Goal: Task Accomplishment & Management: Use online tool/utility

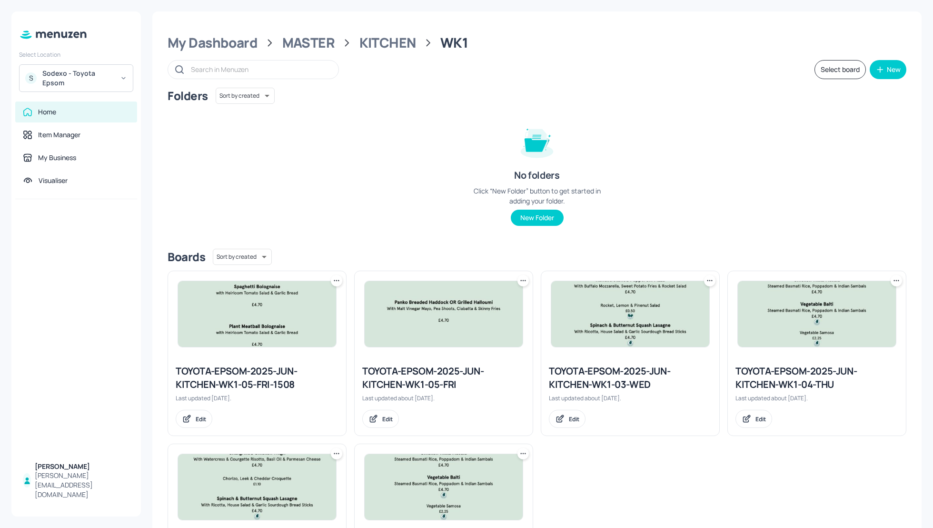
click at [394, 152] on div "Folders Sort by created id ​ No folders Click “New Folder” button to get starte…" at bounding box center [537, 164] width 739 height 153
click at [387, 40] on div "KITCHEN" at bounding box center [388, 42] width 57 height 17
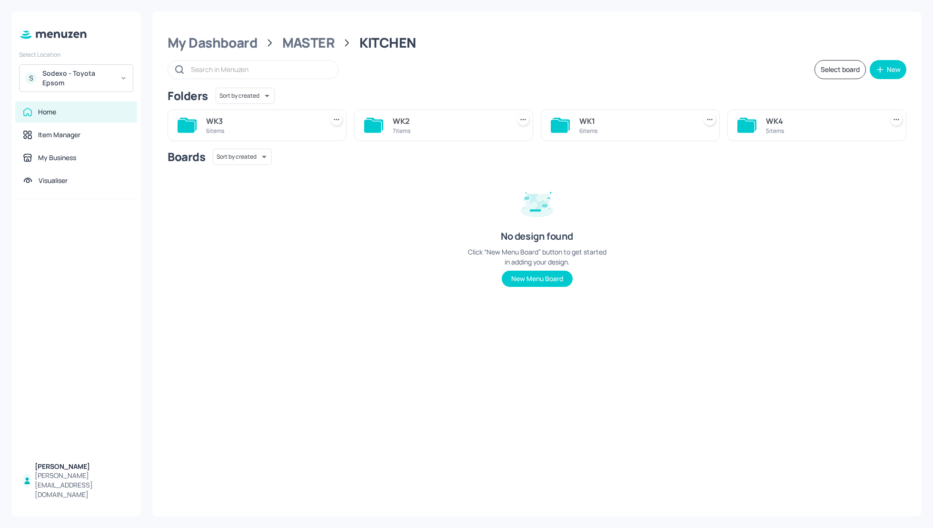
click at [398, 113] on div "WK2 7 items" at bounding box center [443, 125] width 179 height 31
click at [401, 115] on div "WK2" at bounding box center [449, 120] width 113 height 11
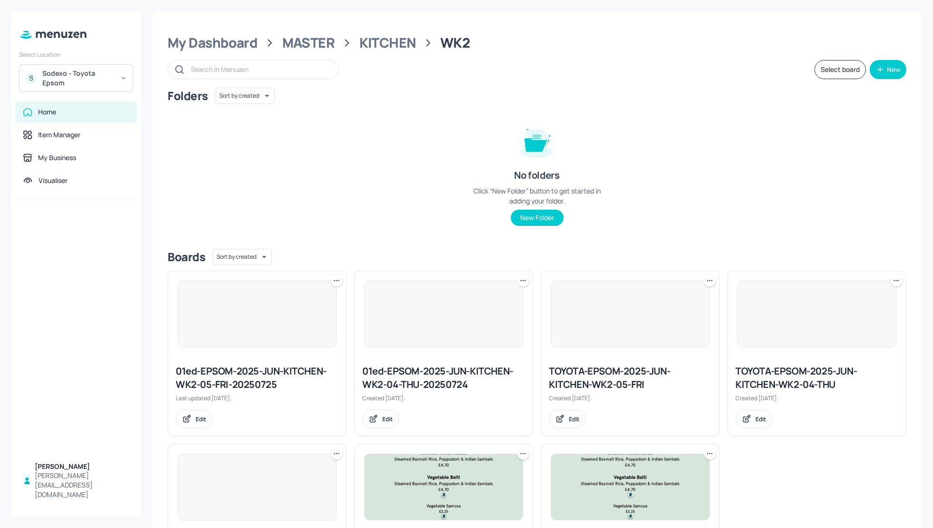
click at [656, 135] on div "Folders Sort by created id ​ No folders Click “New Folder” button to get starte…" at bounding box center [537, 164] width 739 height 153
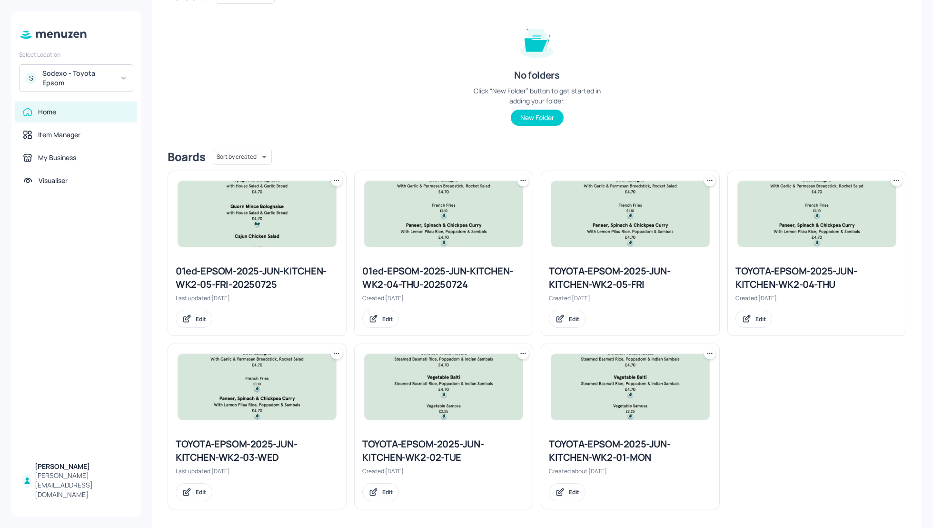
scroll to position [103, 0]
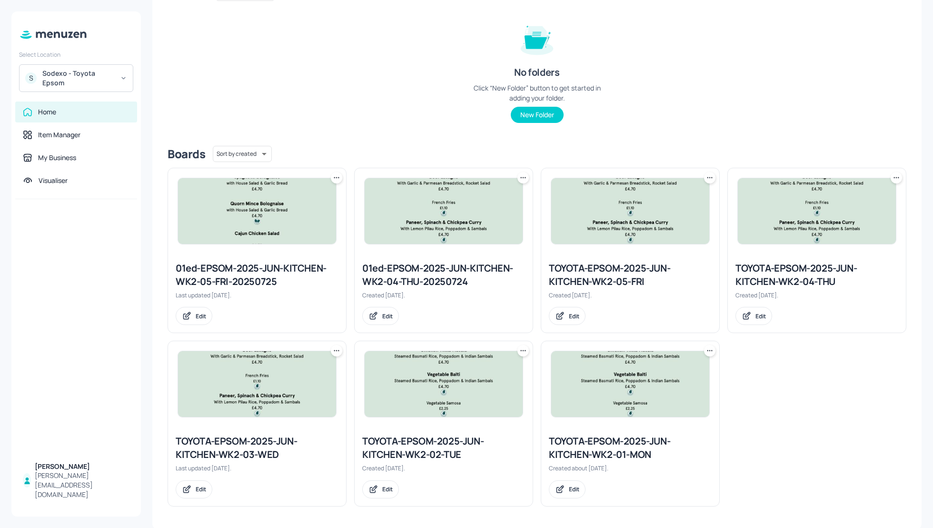
click at [430, 443] on div "TOYOTA-EPSOM-2025-JUN-KITCHEN-WK2-02-TUE" at bounding box center [443, 447] width 163 height 27
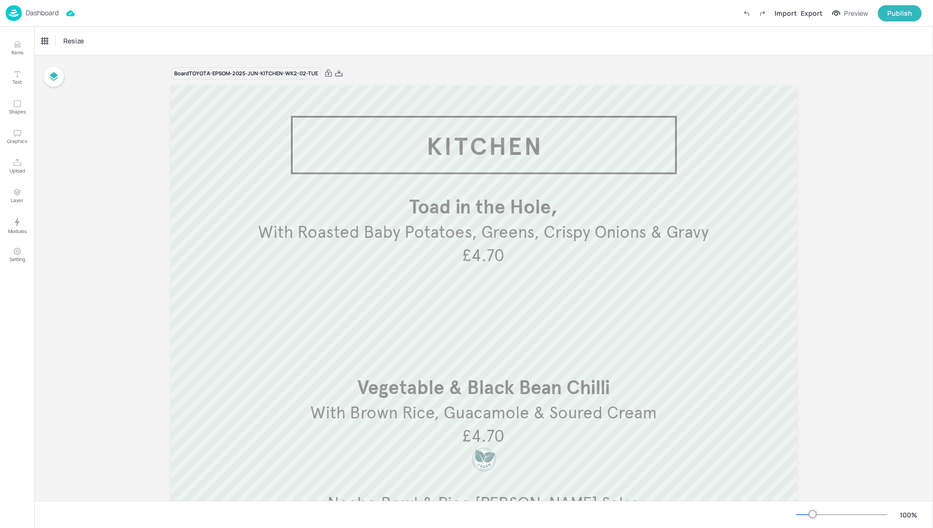
click at [849, 345] on div "Board TOYOTA-EPSOM-2025-JUN-KITCHEN-WK2-02-TUE Nacho Bowl & Pico de Gallo Salsa…" at bounding box center [483, 339] width 899 height 569
click at [44, 15] on p "Dashboard" at bounding box center [42, 13] width 33 height 7
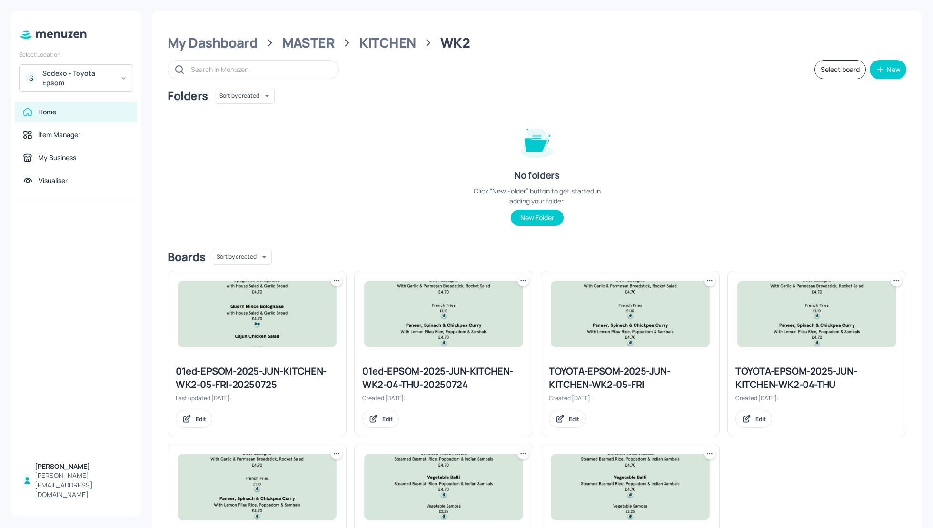
click at [755, 213] on div "Folders Sort by created id ​ No folders Click “New Folder” button to get starte…" at bounding box center [537, 164] width 739 height 153
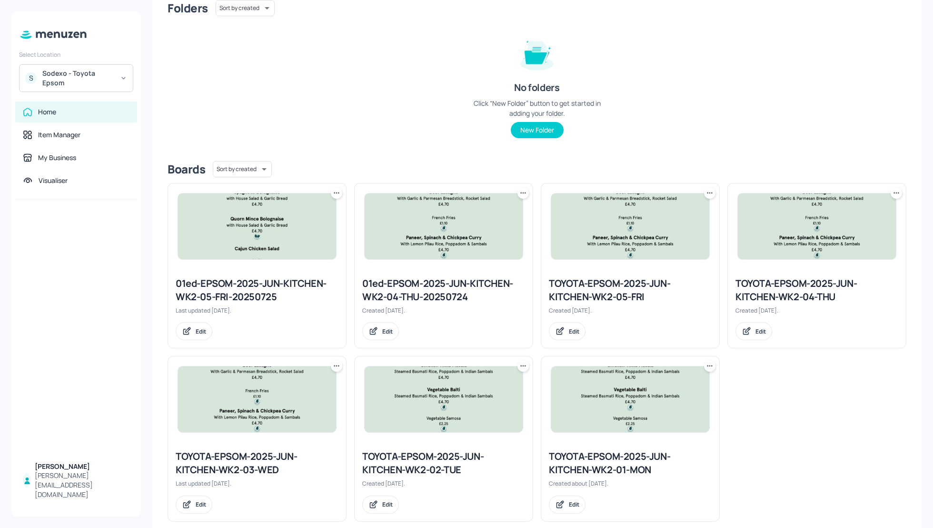
scroll to position [101, 0]
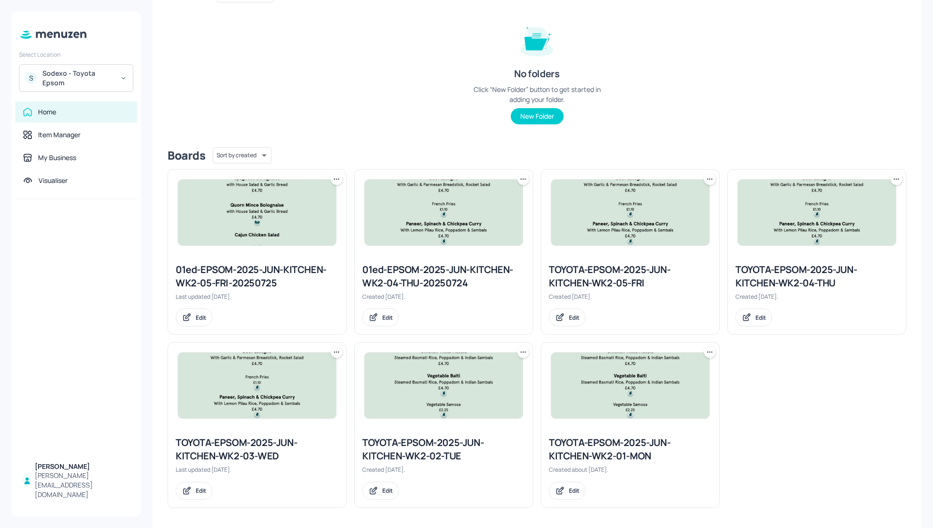
click at [521, 352] on icon at bounding box center [524, 352] width 10 height 10
click at [490, 388] on div "Duplicate" at bounding box center [486, 387] width 76 height 16
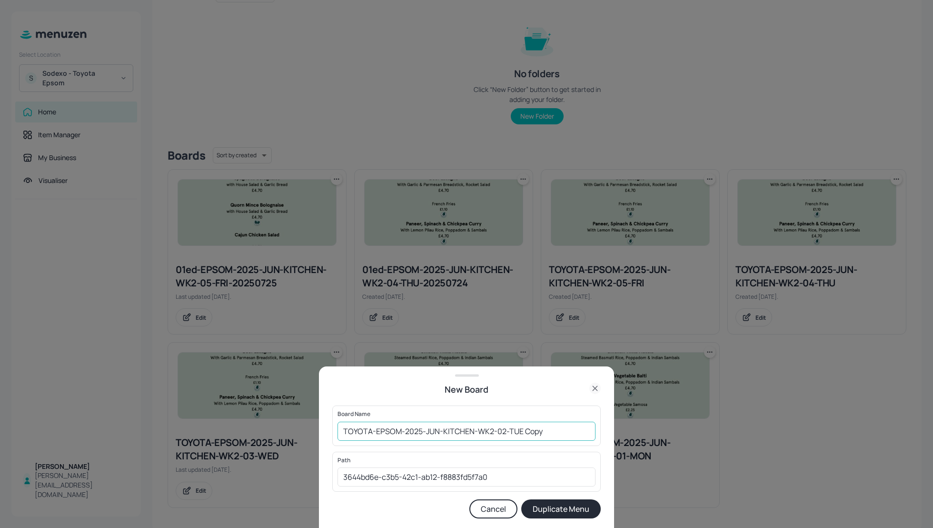
click at [343, 432] on input "TOYOTA-EPSOM-2025-JUN-KITCHEN-WK2-02-TUE Copy" at bounding box center [467, 430] width 258 height 19
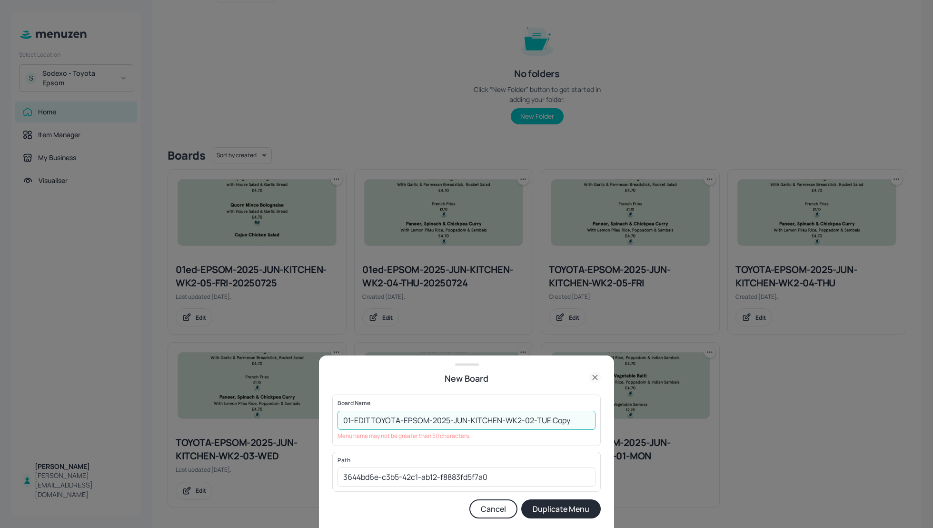
click at [583, 427] on input "01-EDITTOYOTA-EPSOM-2025-JUN-KITCHEN-WK2-02-TUE Copy" at bounding box center [467, 420] width 258 height 19
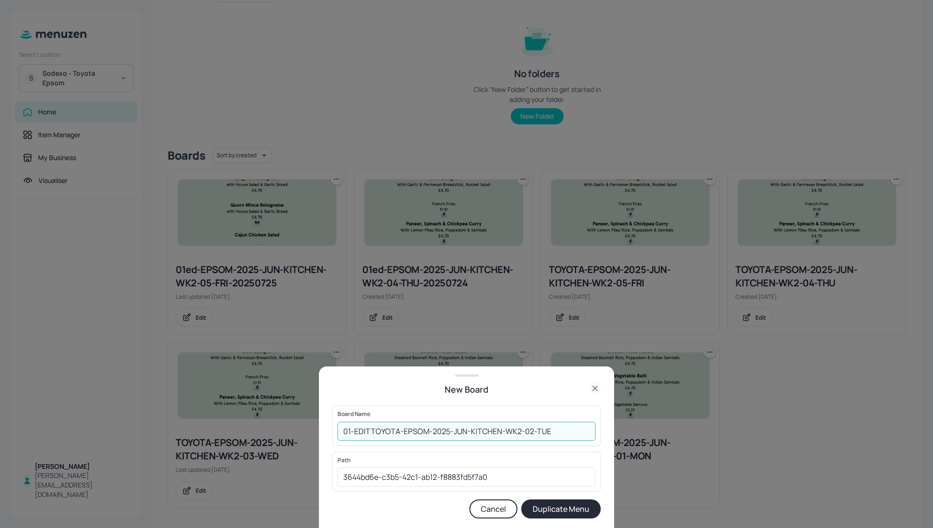
click at [371, 426] on input "01-EDITTOYOTA-EPSOM-2025-JUN-KITCHEN-WK2-02-TUE" at bounding box center [467, 430] width 258 height 19
drag, startPoint x: 401, startPoint y: 428, endPoint x: 374, endPoint y: 429, distance: 26.7
click at [374, 429] on input "01-EDIT-TOYOTA-EPSOM-2025-JUN-KITCHEN-WK2-02-TUE" at bounding box center [467, 430] width 258 height 19
click at [529, 431] on input "01-EDIT--EPSOM-2025-JUN-KITCHEN-WK2-02-TUE" at bounding box center [467, 430] width 258 height 19
type input "01-EDIT--EPSOM-2025-JUN-KITCHEN-WK2-02-TUE-190825"
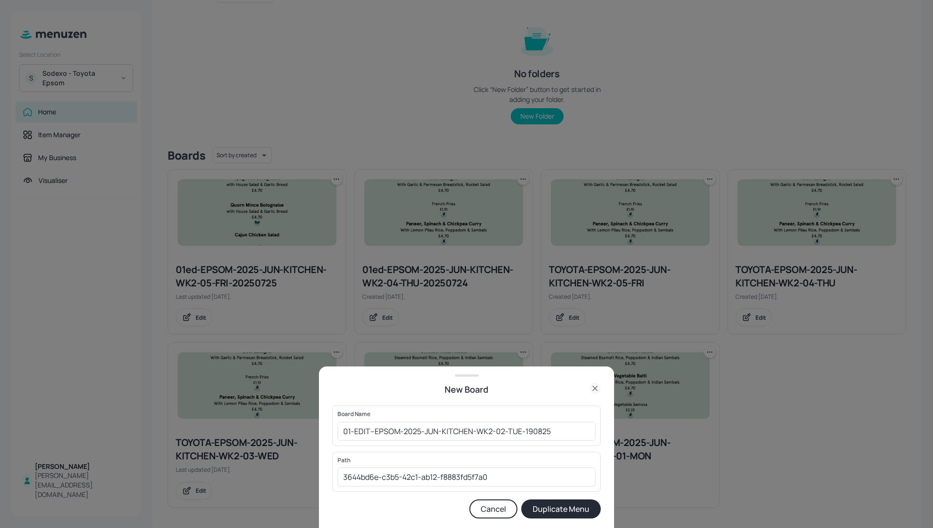
click at [561, 513] on button "Duplicate Menu" at bounding box center [561, 508] width 80 height 19
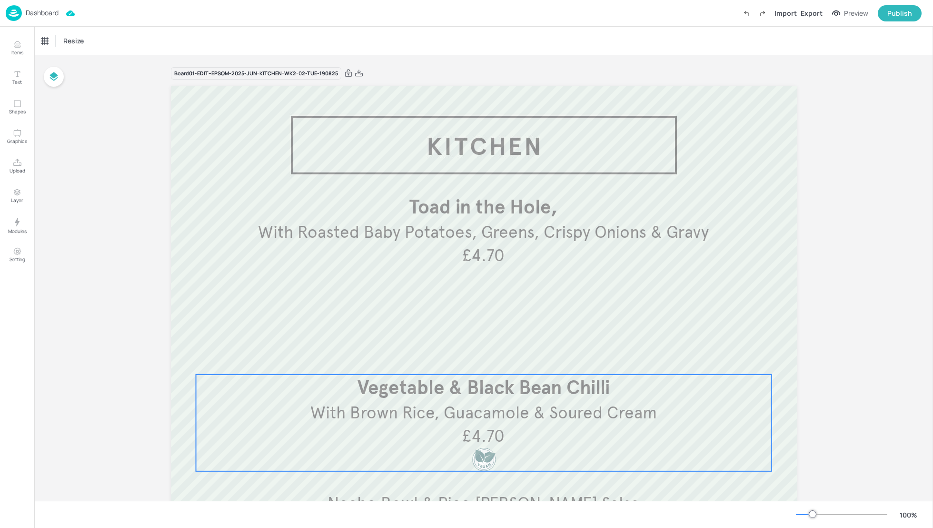
click at [512, 422] on span "With Brown Rice, Guacamole & Soured Cream" at bounding box center [484, 412] width 347 height 21
click at [477, 360] on icon "Edit Item" at bounding box center [477, 358] width 8 height 8
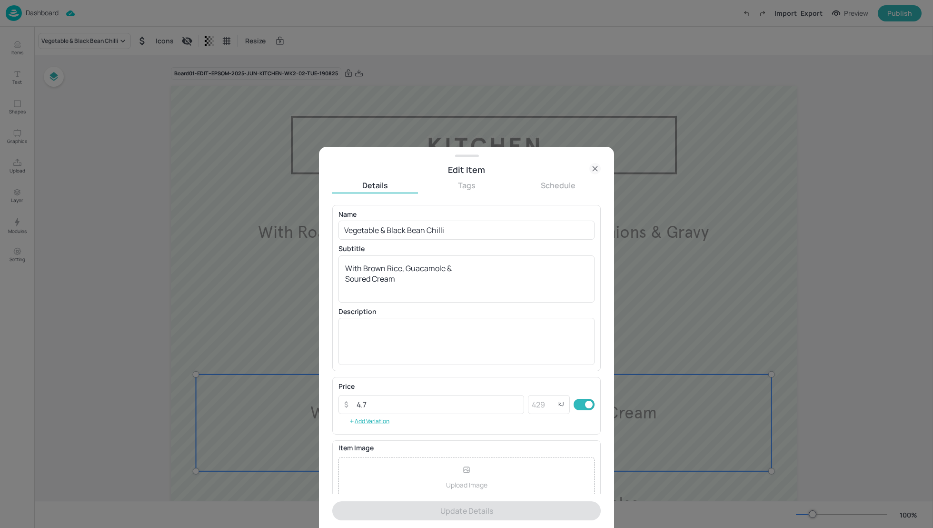
click at [595, 168] on icon at bounding box center [595, 168] width 4 height 4
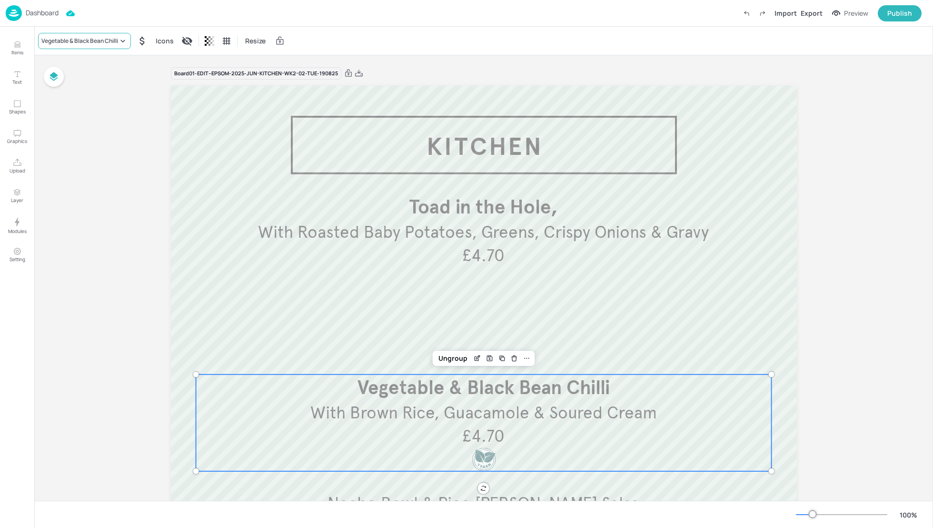
click at [84, 42] on div "Vegetable & Black Bean Chilli" at bounding box center [79, 41] width 77 height 9
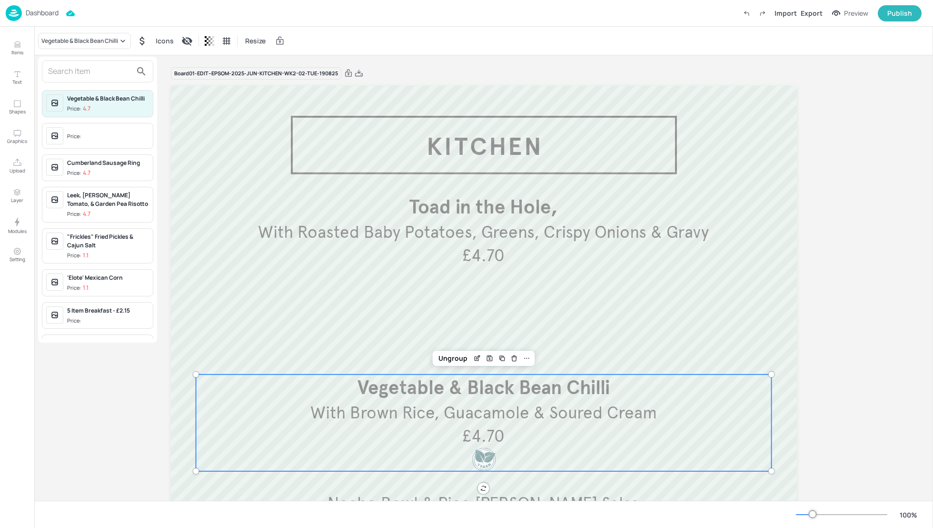
click at [162, 163] on div at bounding box center [466, 264] width 933 height 528
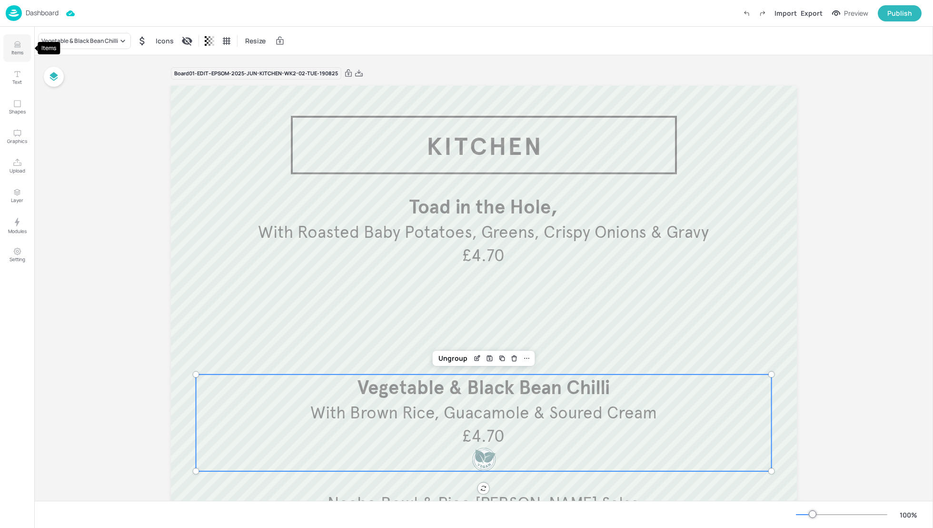
click at [11, 47] on button "Items" at bounding box center [17, 48] width 28 height 28
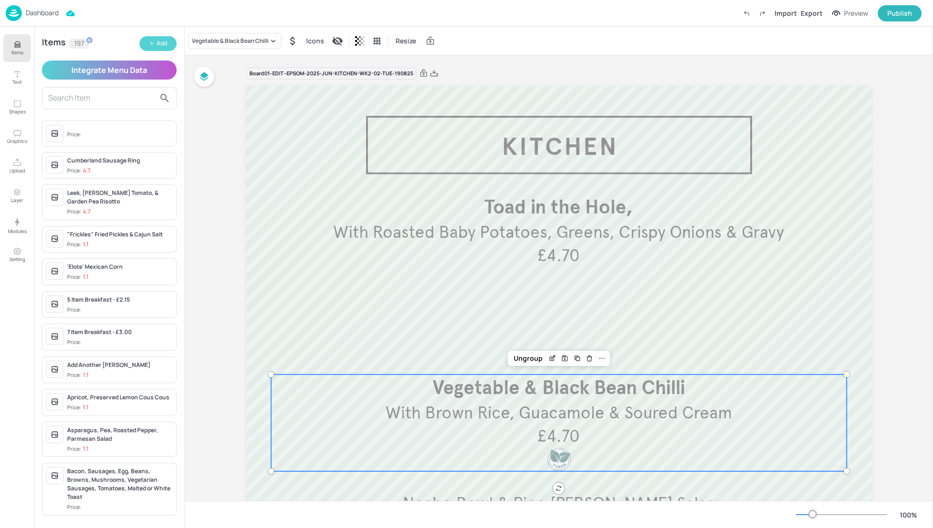
click at [159, 44] on div "Add" at bounding box center [162, 43] width 10 height 9
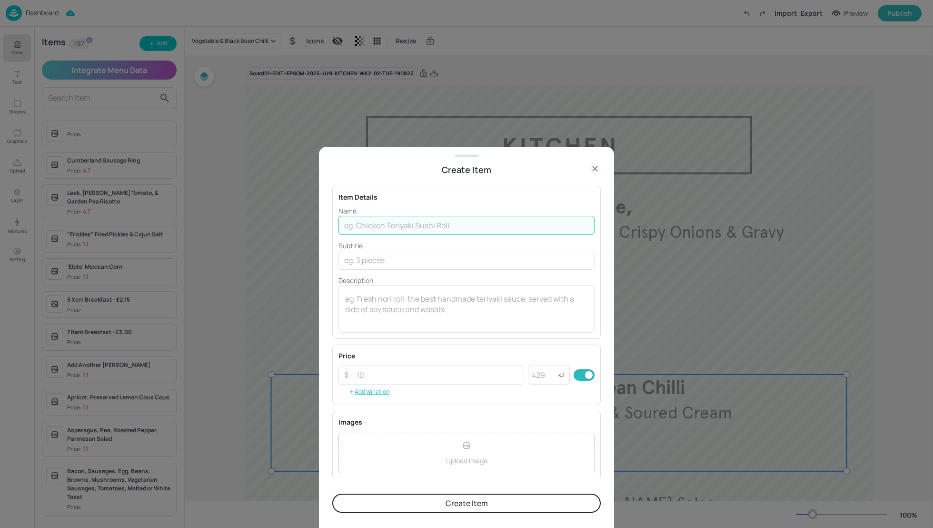
click at [395, 222] on input "text" at bounding box center [467, 225] width 256 height 19
type input "vegetables"
click at [596, 167] on icon at bounding box center [595, 168] width 11 height 11
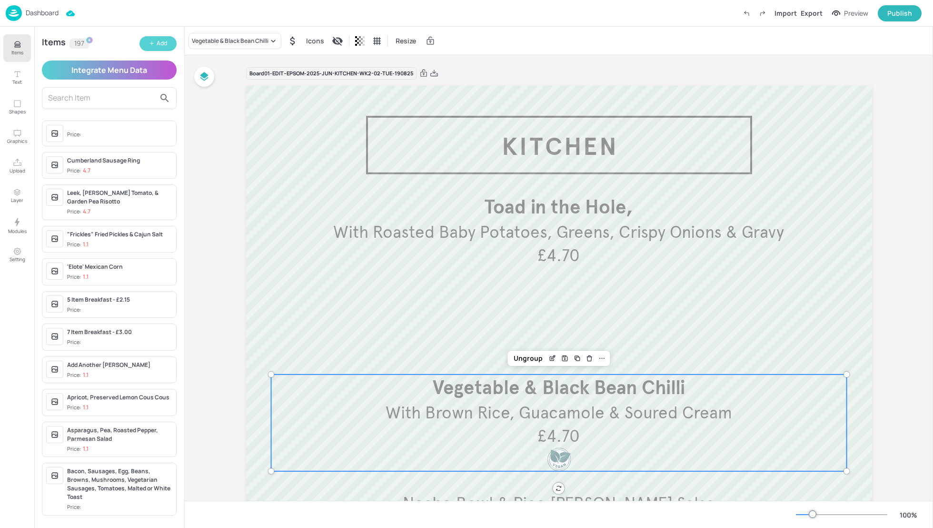
click at [153, 42] on icon "button" at bounding box center [152, 43] width 6 height 6
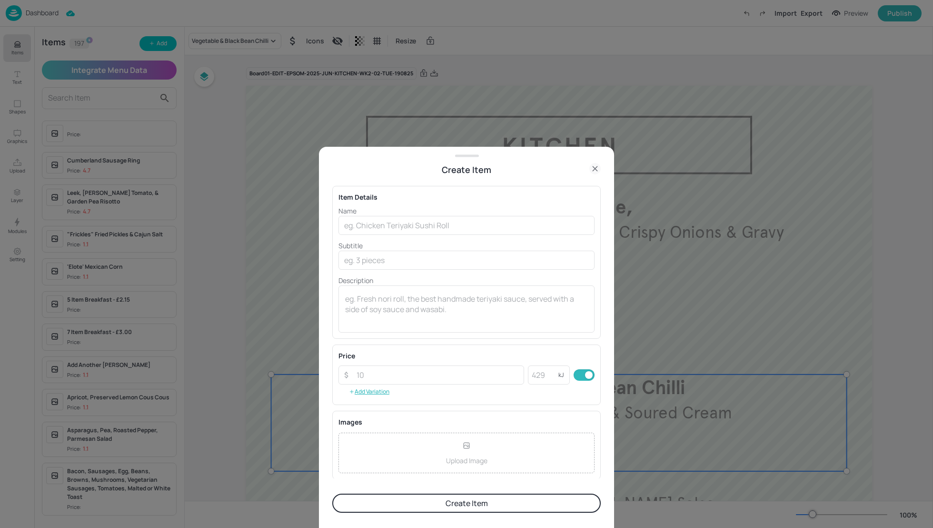
drag, startPoint x: 427, startPoint y: 172, endPoint x: 427, endPoint y: 339, distance: 167.2
click at [426, 337] on div "Create Item Item Details Name ​ Subtitle ​ Description x ​ Price ​ ​ kJ ​ Add V…" at bounding box center [466, 337] width 295 height 381
click at [597, 170] on icon at bounding box center [595, 168] width 4 height 4
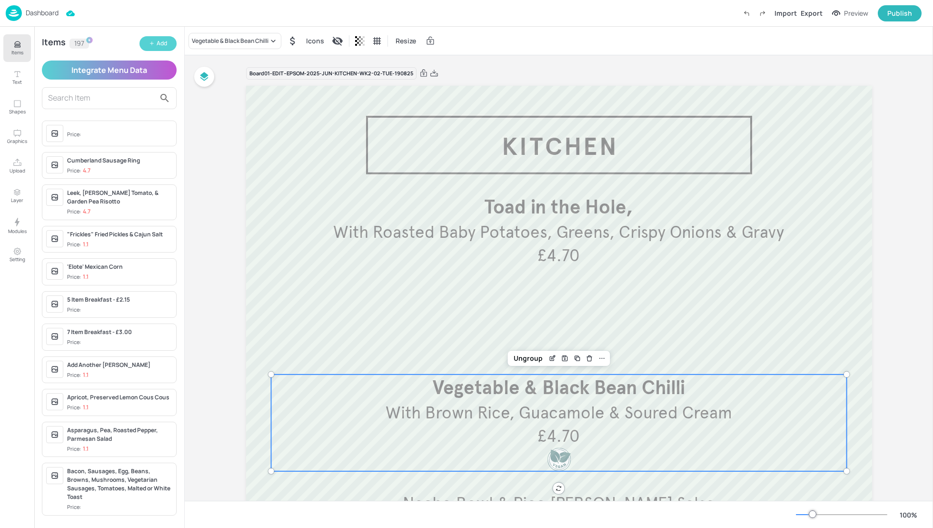
click at [163, 41] on div "Add" at bounding box center [162, 43] width 10 height 9
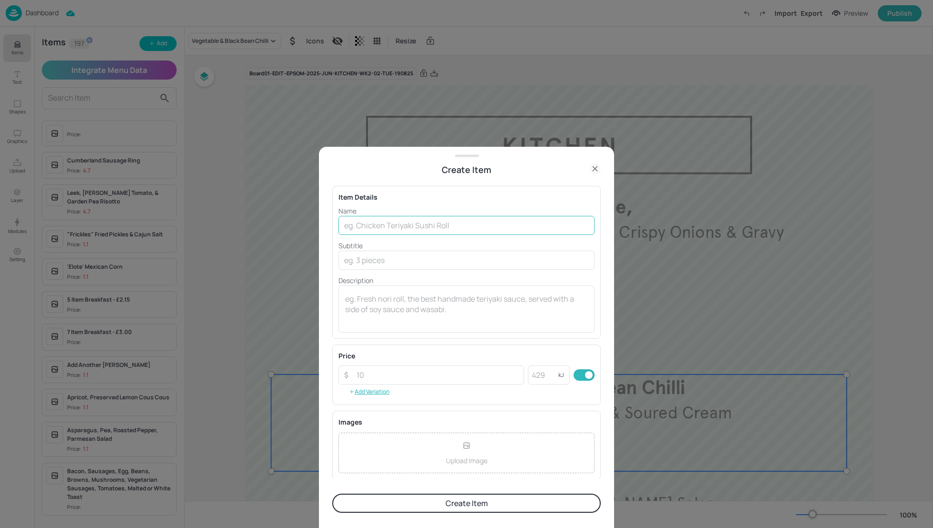
click at [394, 228] on input "text" at bounding box center [467, 225] width 256 height 19
type input "vegetable & black"
click at [599, 165] on icon at bounding box center [595, 168] width 11 height 11
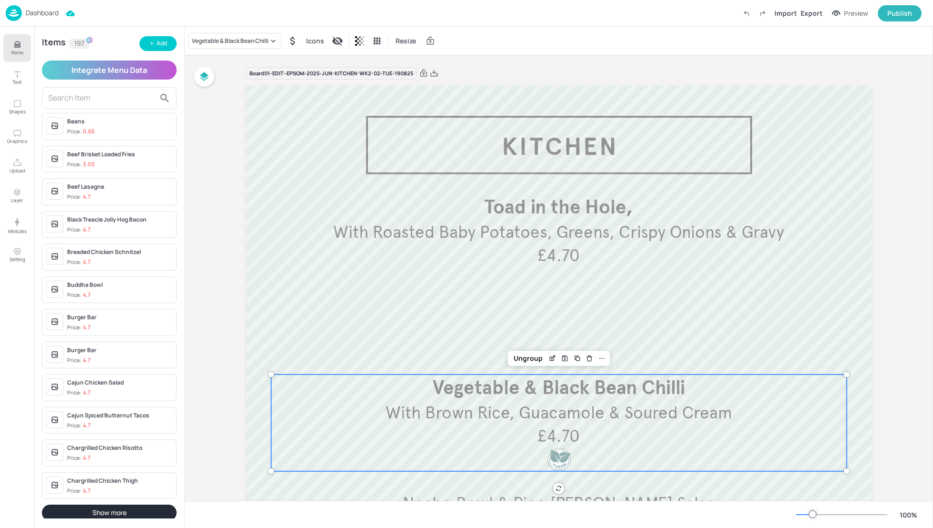
scroll to position [635, 0]
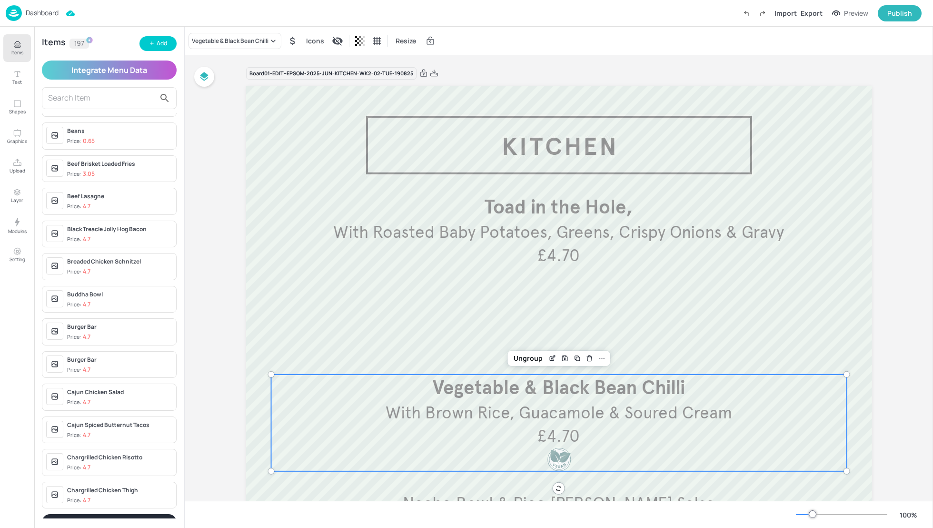
click at [121, 322] on div "Burger Bar" at bounding box center [119, 326] width 105 height 9
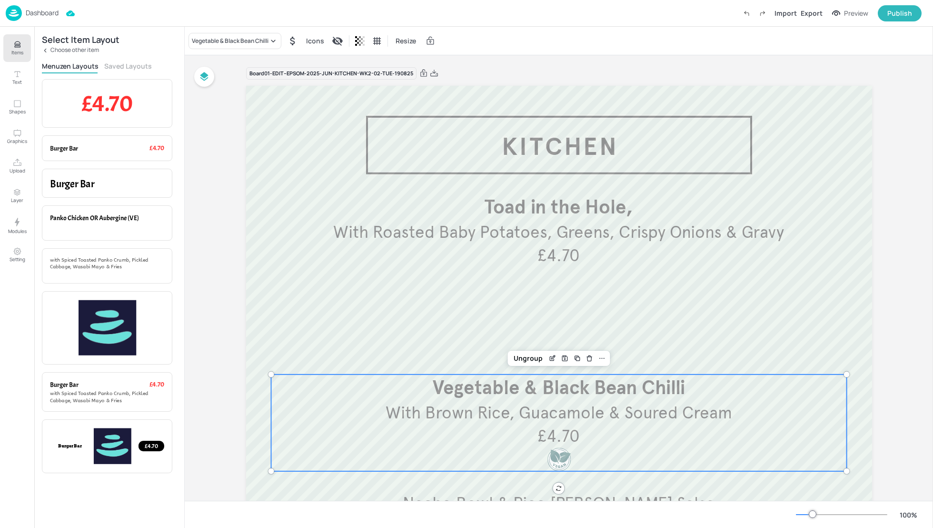
click at [20, 43] on icon "Items" at bounding box center [17, 44] width 9 height 9
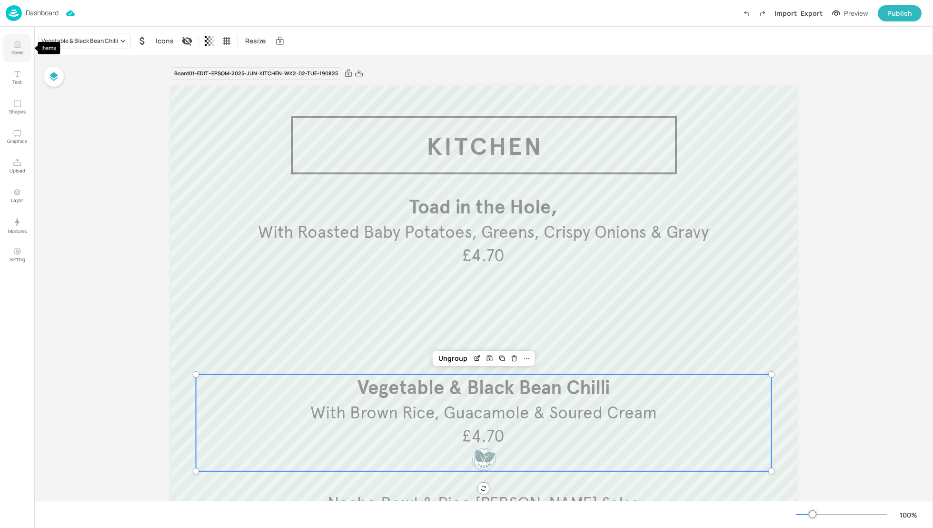
click at [19, 44] on icon "Items" at bounding box center [17, 42] width 6 height 2
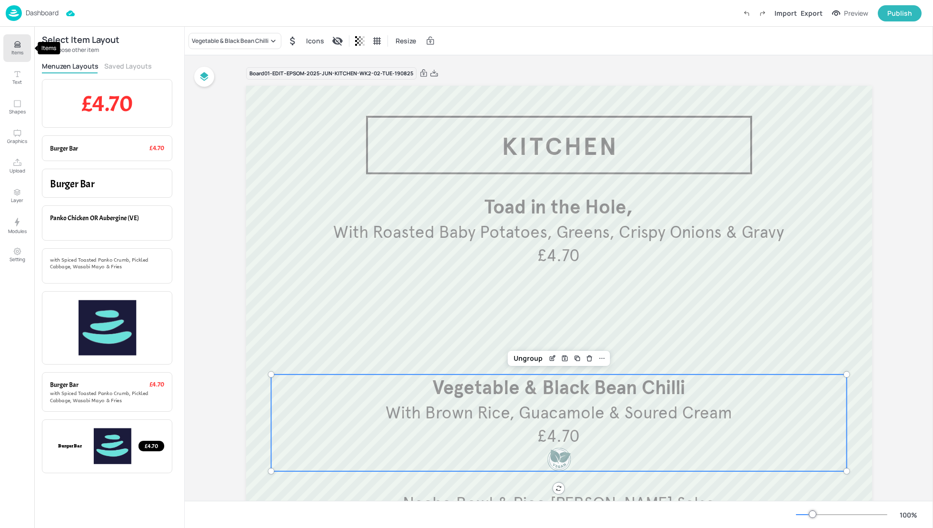
click at [24, 44] on button "Items" at bounding box center [17, 48] width 28 height 28
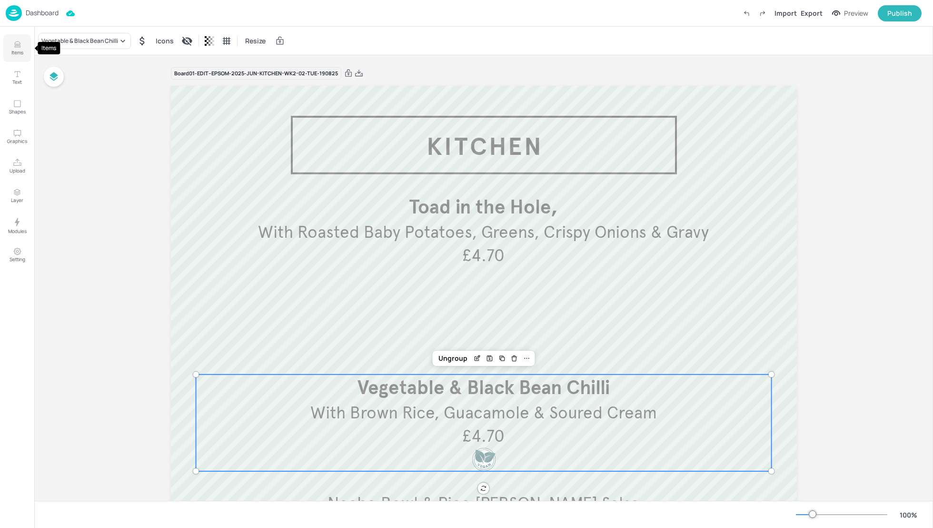
click at [20, 43] on icon "Items" at bounding box center [17, 44] width 9 height 9
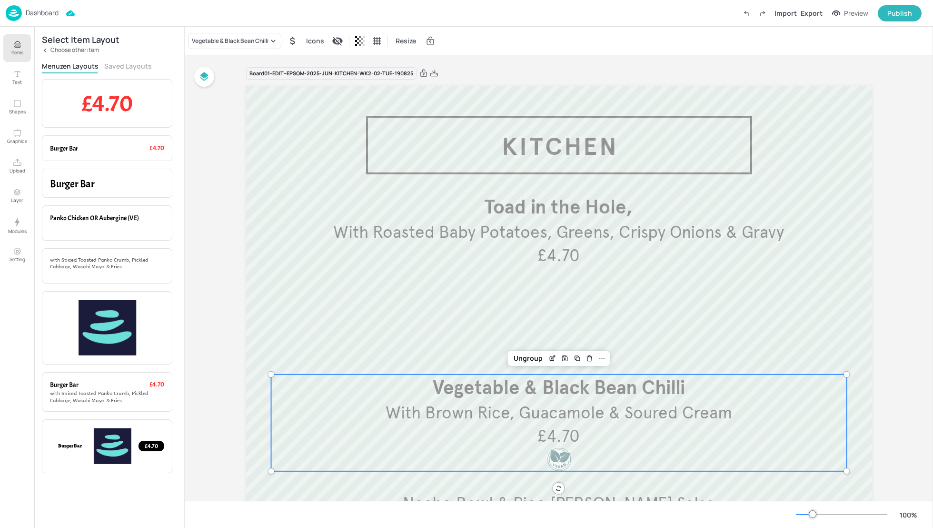
click at [45, 51] on icon at bounding box center [45, 50] width 2 height 3
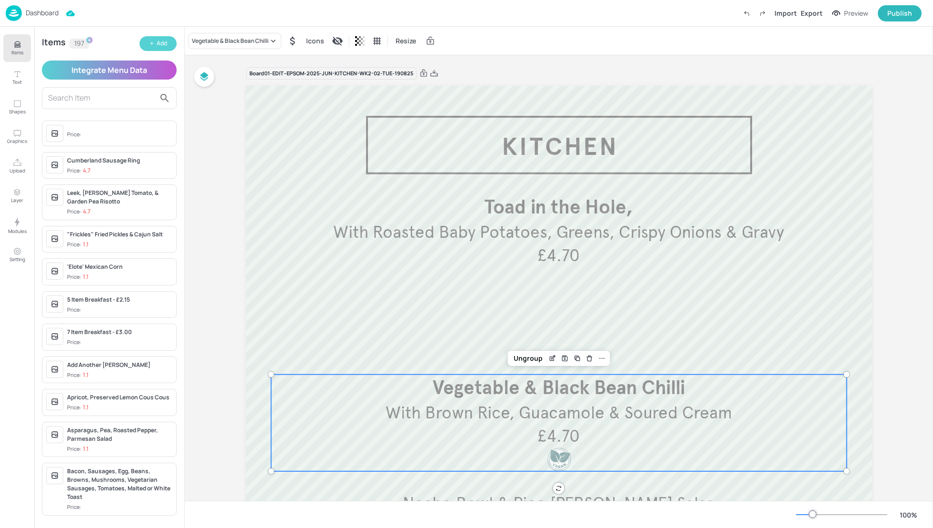
click at [152, 47] on button "Add" at bounding box center [158, 43] width 37 height 15
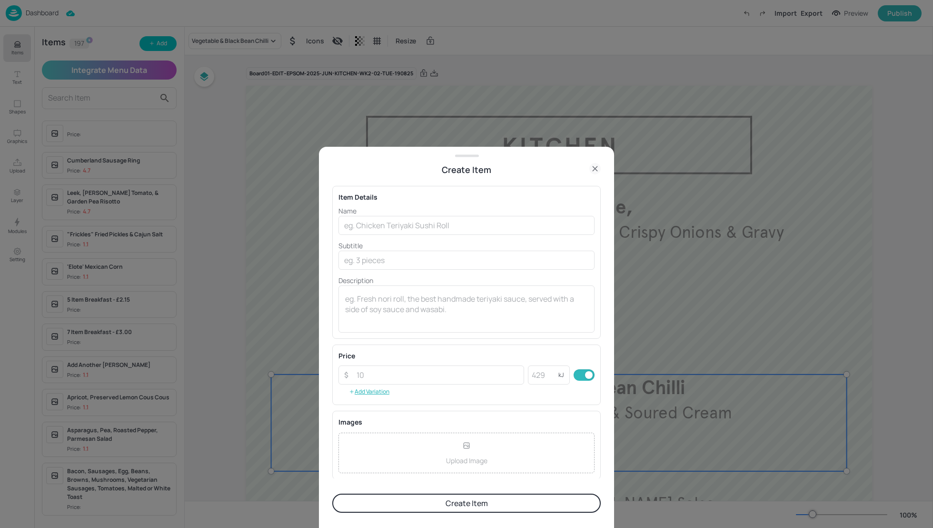
drag, startPoint x: 481, startPoint y: 152, endPoint x: 486, endPoint y: 444, distance: 292.0
click at [486, 444] on div "Create Item Item Details Name ​ Subtitle ​ Description x ​ Price ​ ​ kJ ​ Add V…" at bounding box center [466, 337] width 295 height 381
click at [594, 170] on icon at bounding box center [595, 168] width 11 height 11
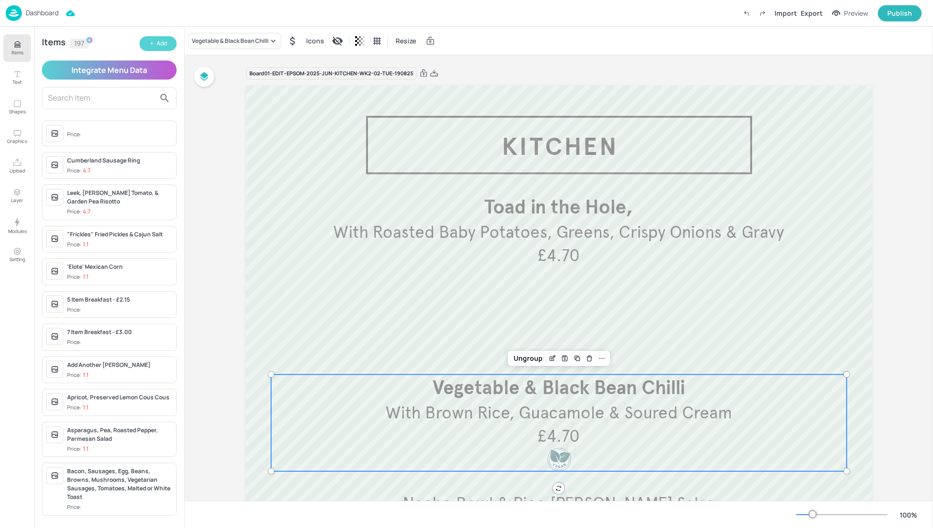
click at [158, 44] on div "Add" at bounding box center [162, 43] width 10 height 9
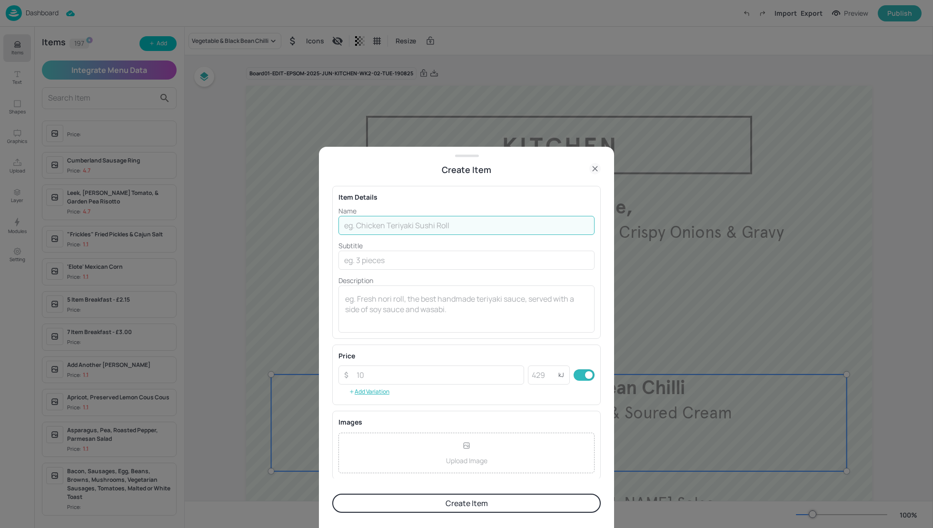
click at [400, 226] on input "text" at bounding box center [467, 225] width 256 height 19
type input "Vegetable & black bean chilli"
click at [496, 501] on button "Create Item" at bounding box center [466, 502] width 269 height 19
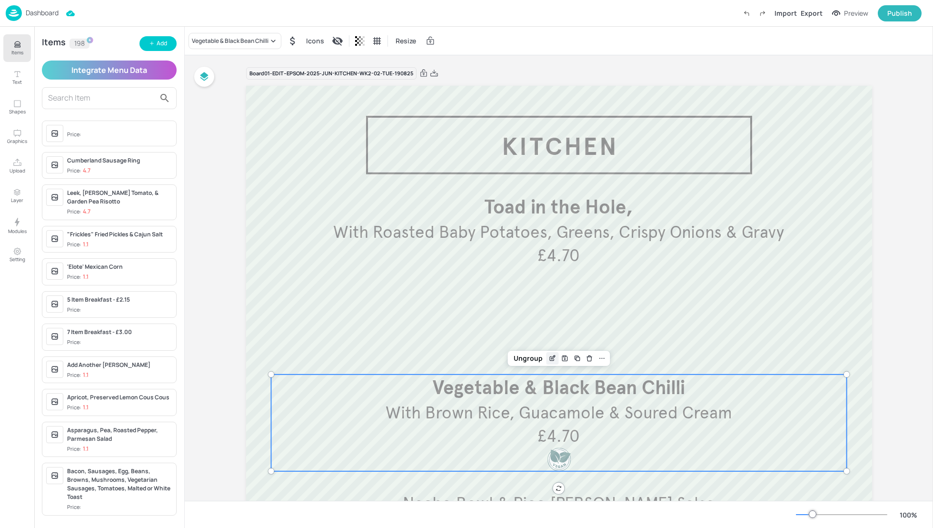
click at [549, 355] on icon "Edit Item" at bounding box center [553, 358] width 8 height 8
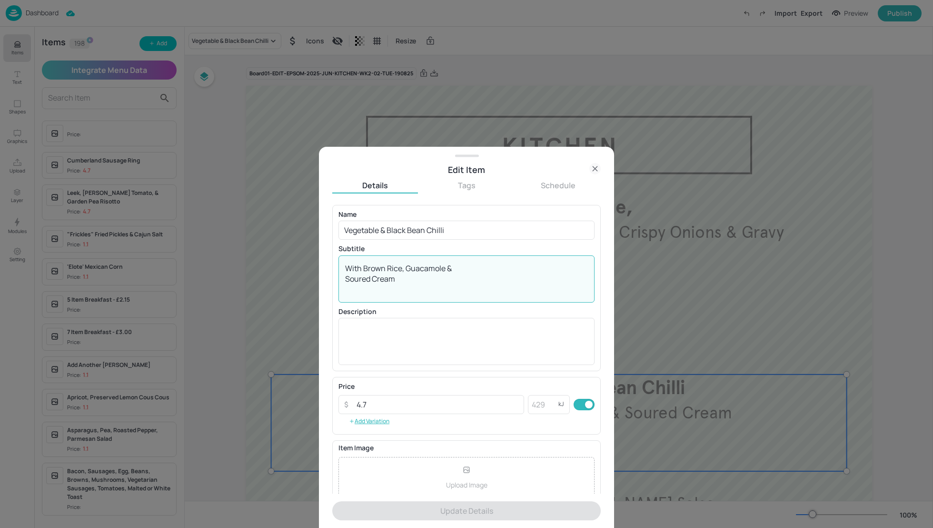
drag, startPoint x: 400, startPoint y: 280, endPoint x: 339, endPoint y: 265, distance: 63.2
click at [339, 265] on div "With Brown Rice, Guacamole & Soured Cream x ​" at bounding box center [467, 278] width 256 height 47
click at [598, 171] on icon at bounding box center [595, 168] width 11 height 11
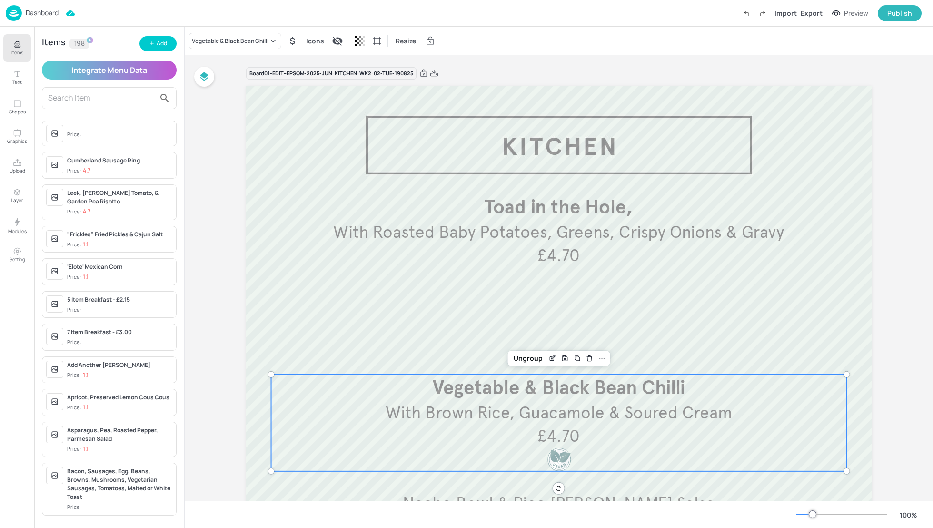
click at [82, 101] on input "text" at bounding box center [101, 97] width 107 height 15
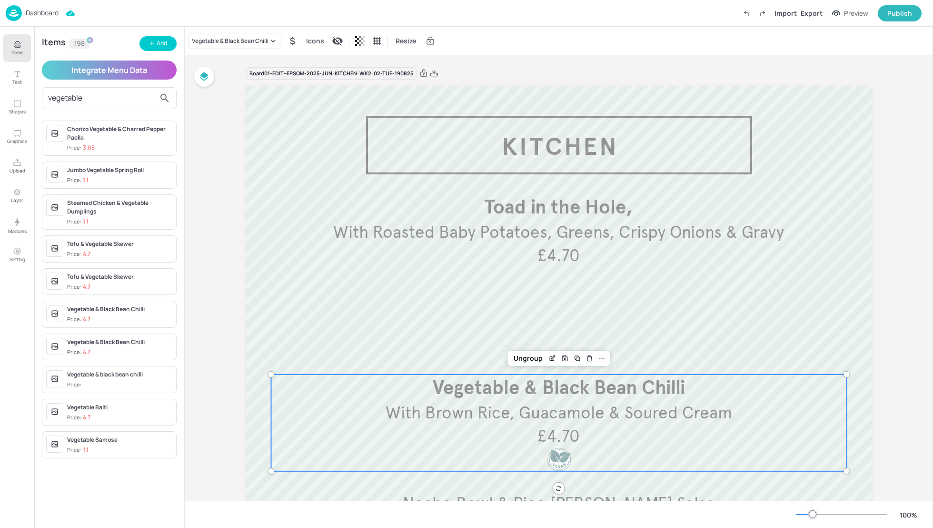
type input "vegetable"
click at [123, 371] on div "Vegetable & black bean chilli" at bounding box center [119, 374] width 105 height 9
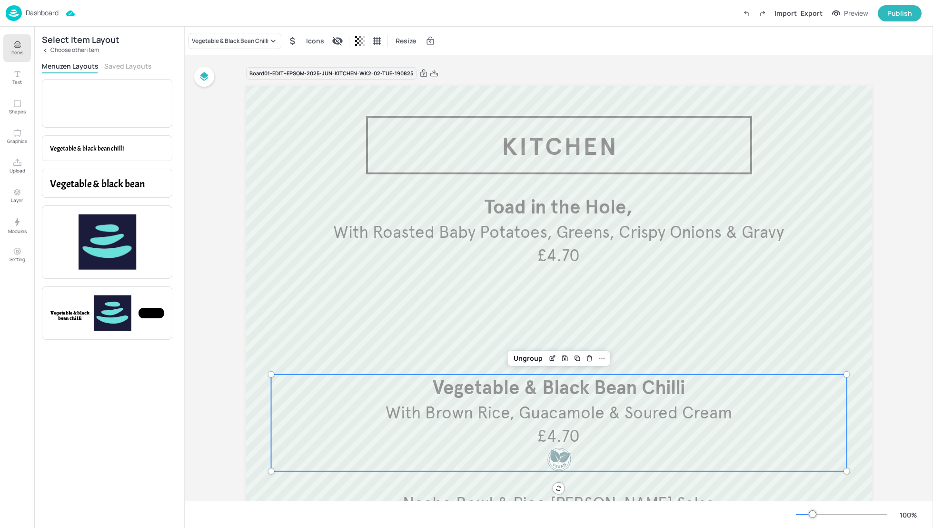
click at [77, 51] on p "Choose other item" at bounding box center [74, 50] width 49 height 7
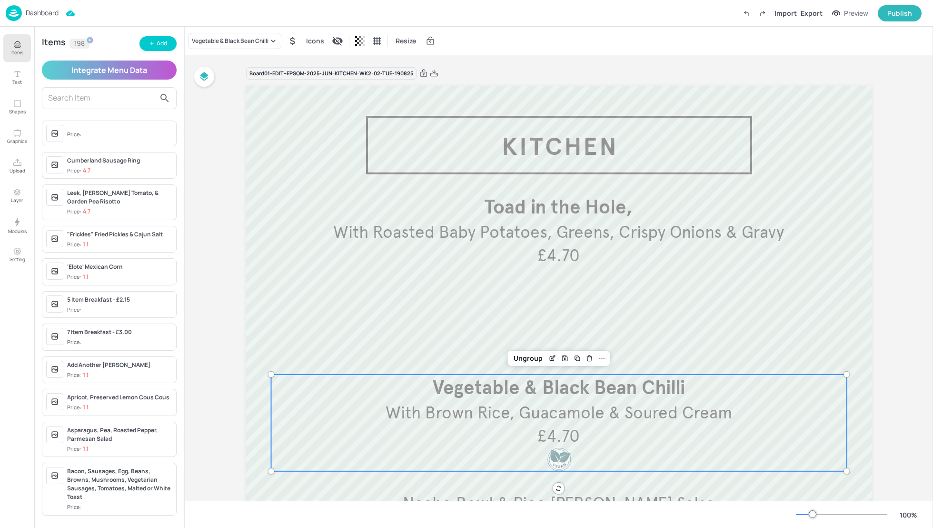
click at [15, 45] on icon "Items" at bounding box center [17, 45] width 6 height 0
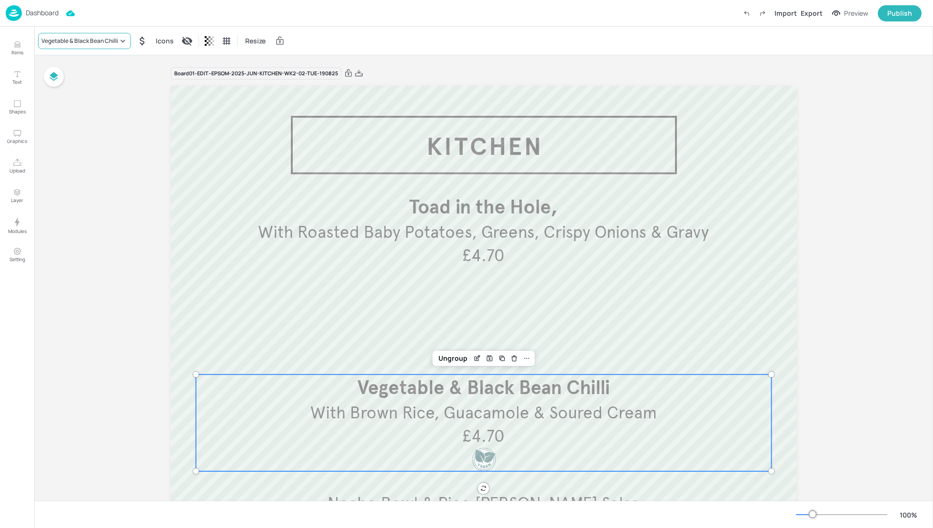
click at [70, 44] on div "Vegetable & Black Bean Chilli" at bounding box center [79, 41] width 77 height 9
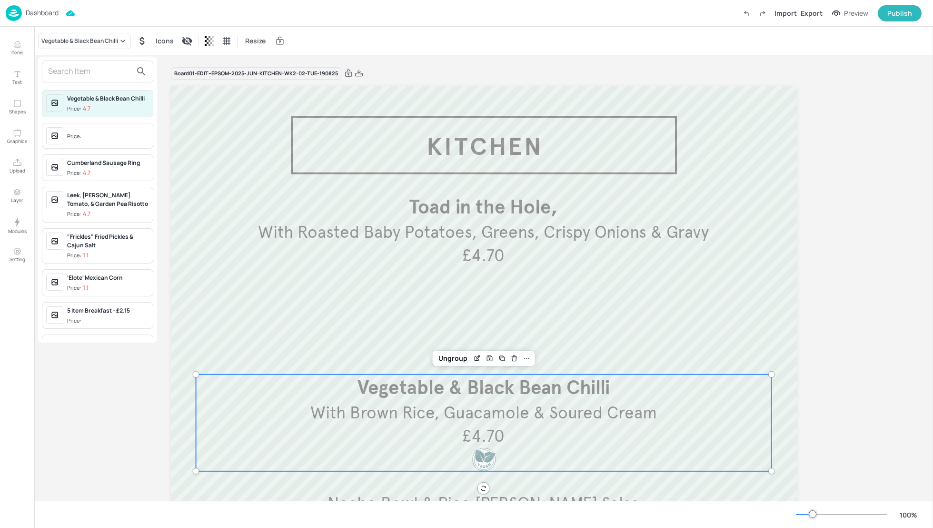
click at [92, 73] on input "text" at bounding box center [90, 71] width 84 height 15
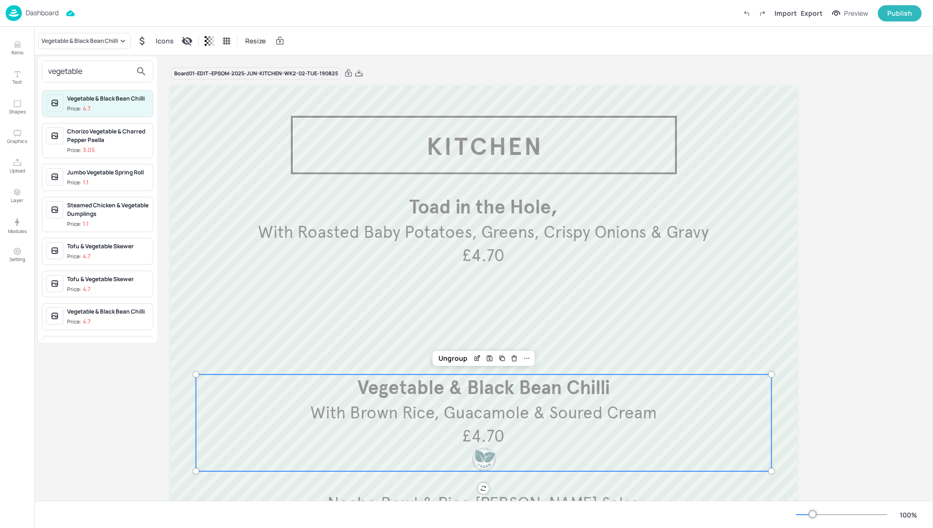
type input "vegetable"
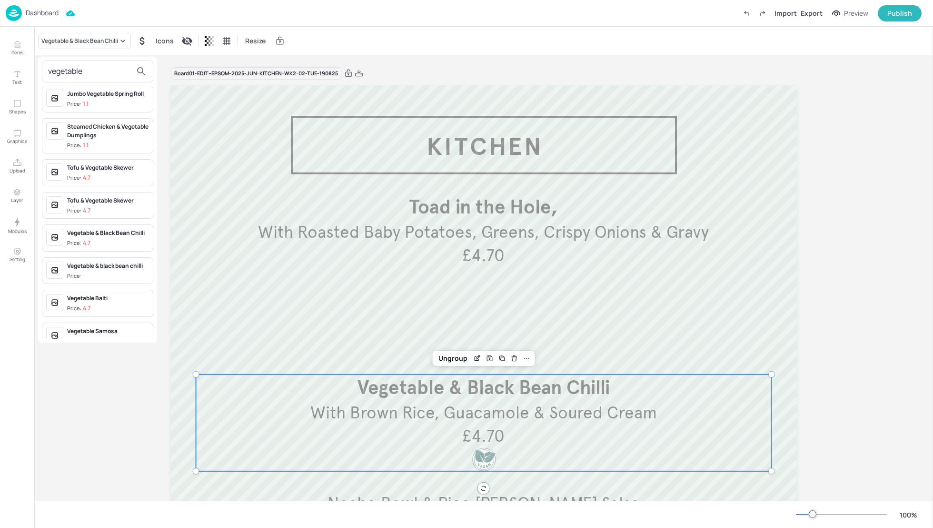
scroll to position [89, 0]
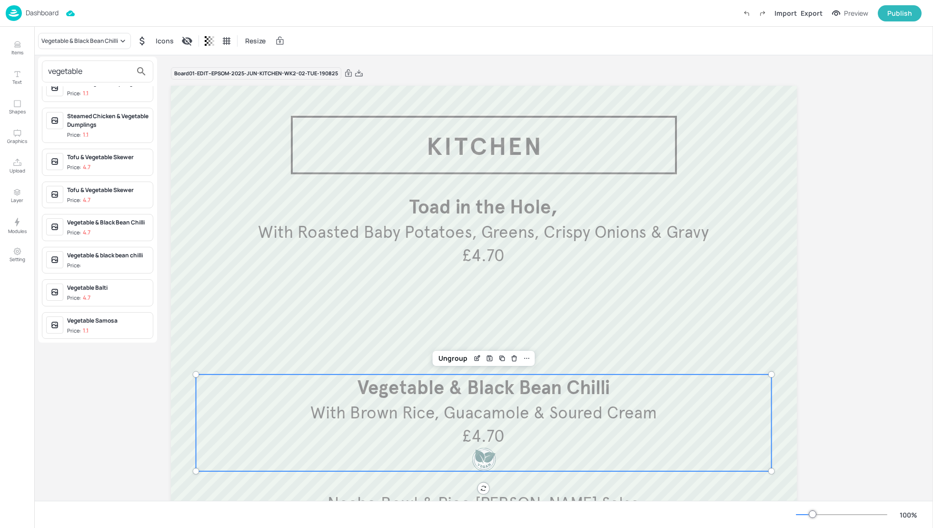
click at [104, 261] on span "Price:" at bounding box center [108, 265] width 82 height 8
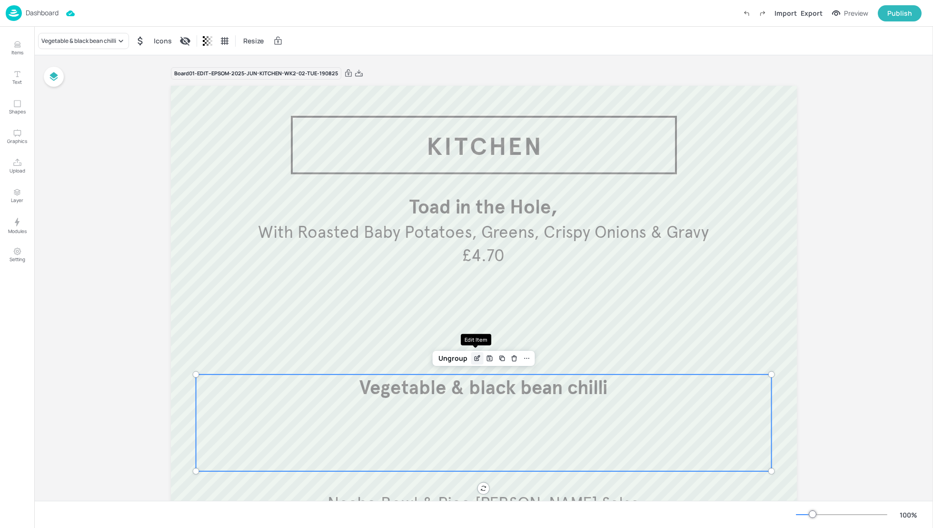
click at [476, 358] on icon "Edit Item" at bounding box center [478, 357] width 4 height 4
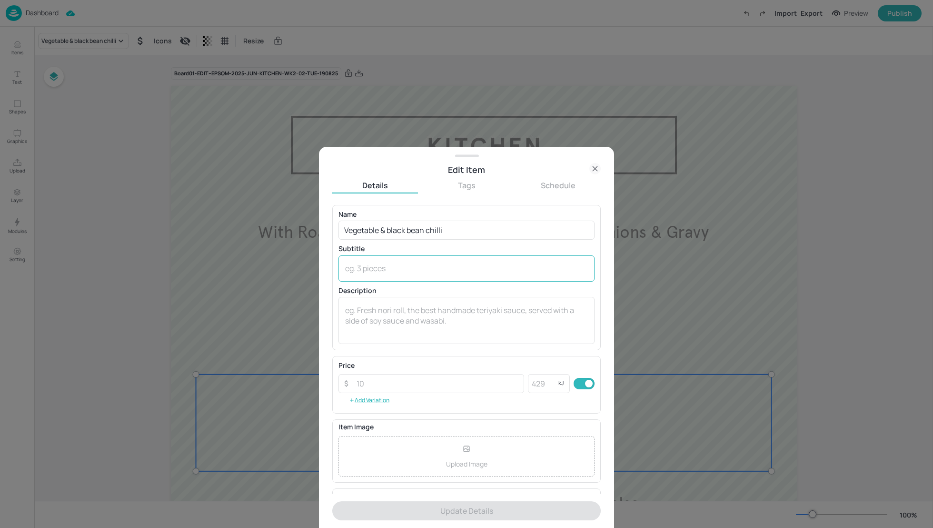
click at [374, 265] on textarea at bounding box center [466, 268] width 243 height 10
paste textarea "With Brown Rice, Guacamole & Soured Cream"
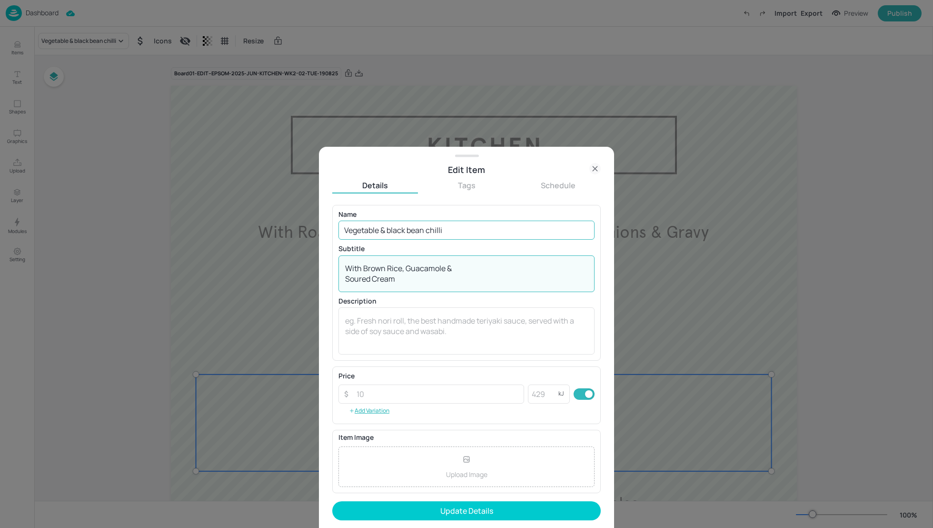
type textarea "With Brown Rice, Guacamole & Soured Cream"
click at [391, 228] on input "Vegetable & black bean chilli" at bounding box center [467, 230] width 256 height 19
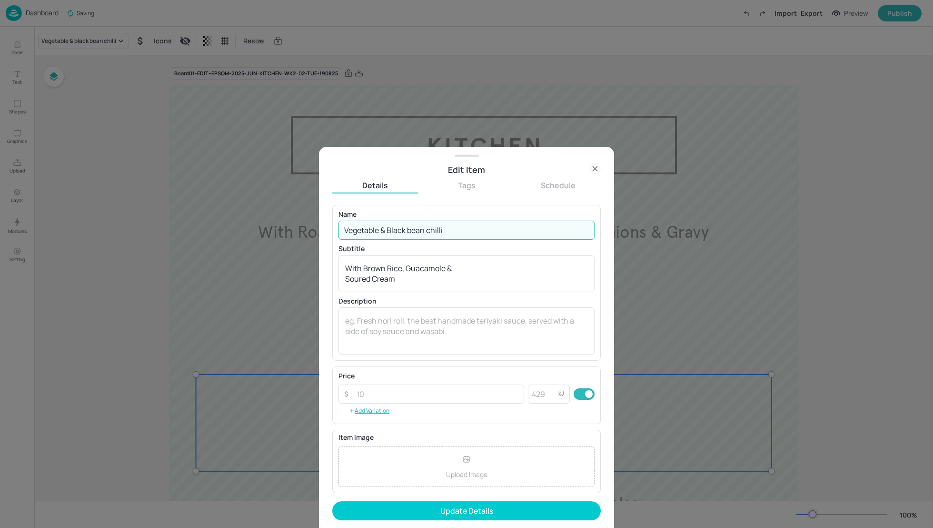
click at [412, 228] on input "Vegetable & Black bean chilli" at bounding box center [467, 230] width 256 height 19
click at [431, 227] on input "Vegetable & Black Bean chilli" at bounding box center [467, 230] width 256 height 19
type input "Vegetable & Black Bean Chilli"
click at [392, 397] on input "number" at bounding box center [437, 393] width 173 height 19
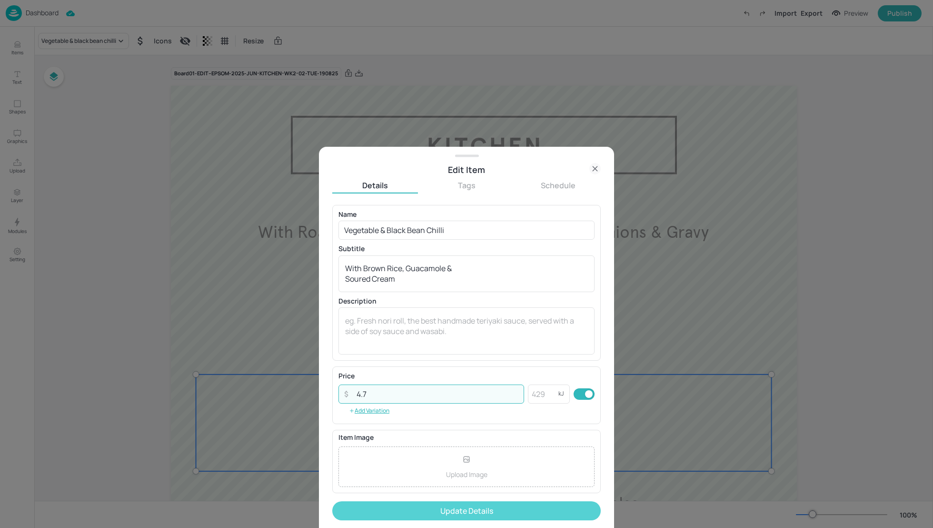
type input "4.7"
click at [441, 514] on button "Update Details" at bounding box center [466, 510] width 269 height 19
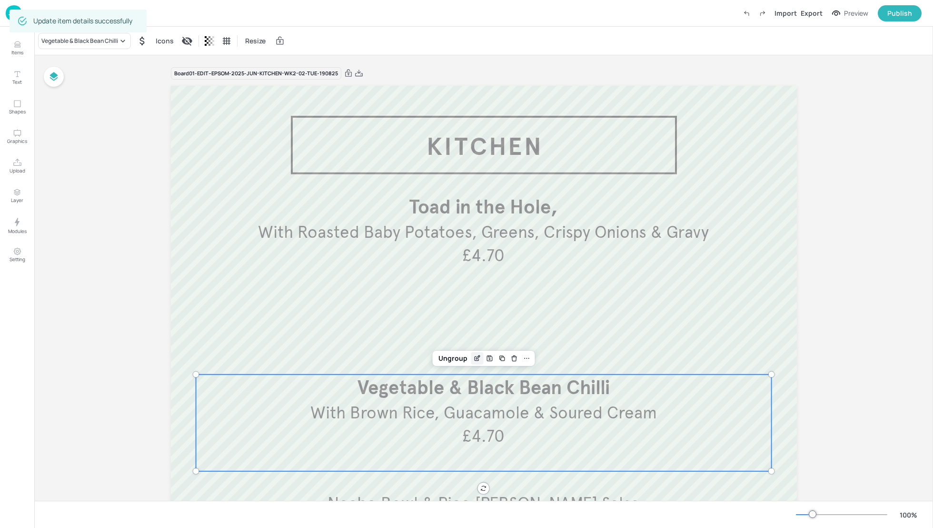
click at [476, 359] on icon "Edit Item" at bounding box center [478, 357] width 4 height 4
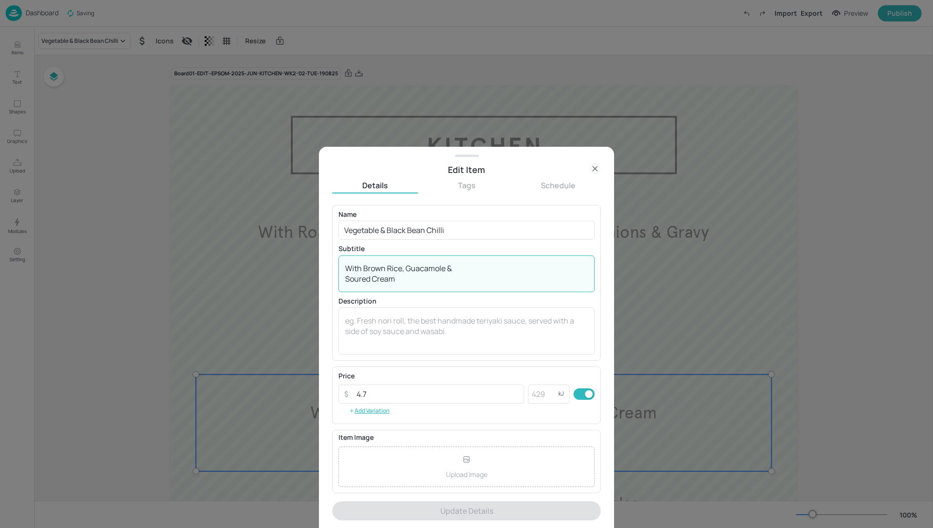
drag, startPoint x: 386, startPoint y: 266, endPoint x: 364, endPoint y: 265, distance: 21.9
click at [364, 266] on textarea "With Brown Rice, Guacamole & Soured Cream" at bounding box center [466, 273] width 243 height 21
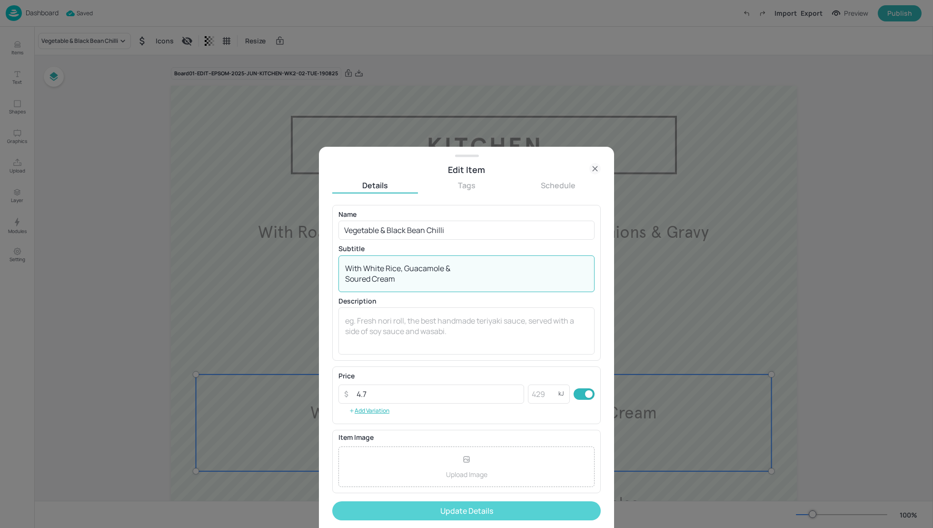
type textarea "With White Rice, Guacamole & Soured Cream"
click at [500, 507] on button "Update Details" at bounding box center [466, 510] width 269 height 19
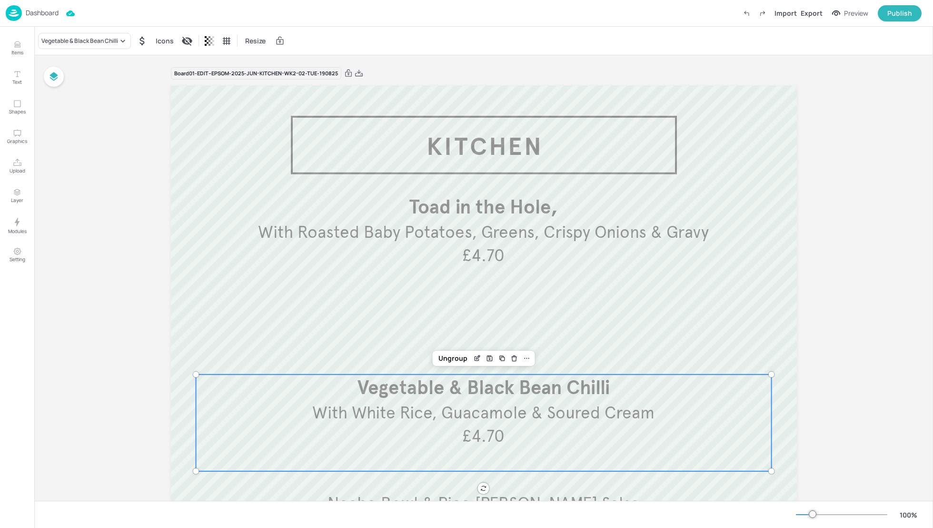
click at [823, 349] on div "Board 01-EDIT--EPSOM-2025-JUN-KITCHEN-WK2-02-TUE-190825 Nacho Bowl & Pico [PERS…" at bounding box center [483, 339] width 899 height 569
click at [813, 14] on div "Export" at bounding box center [812, 13] width 22 height 10
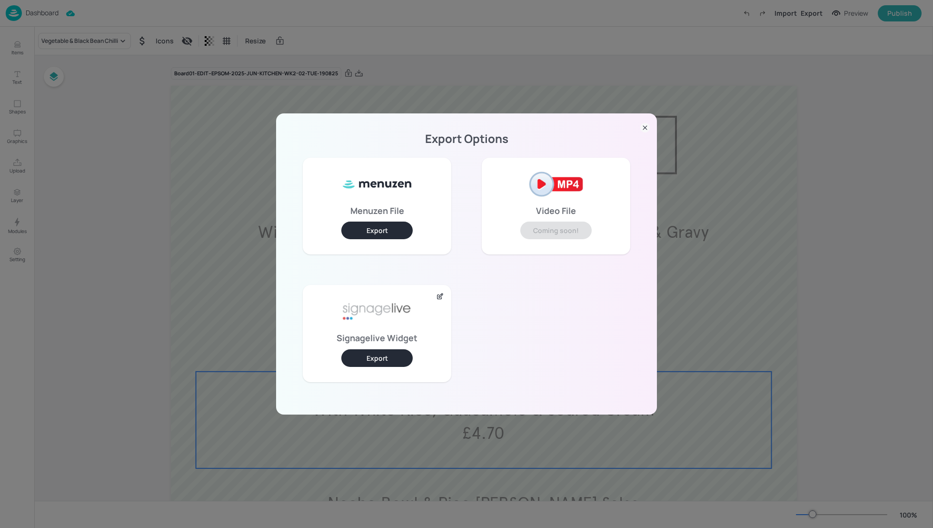
click at [392, 350] on button "Export" at bounding box center [376, 358] width 71 height 18
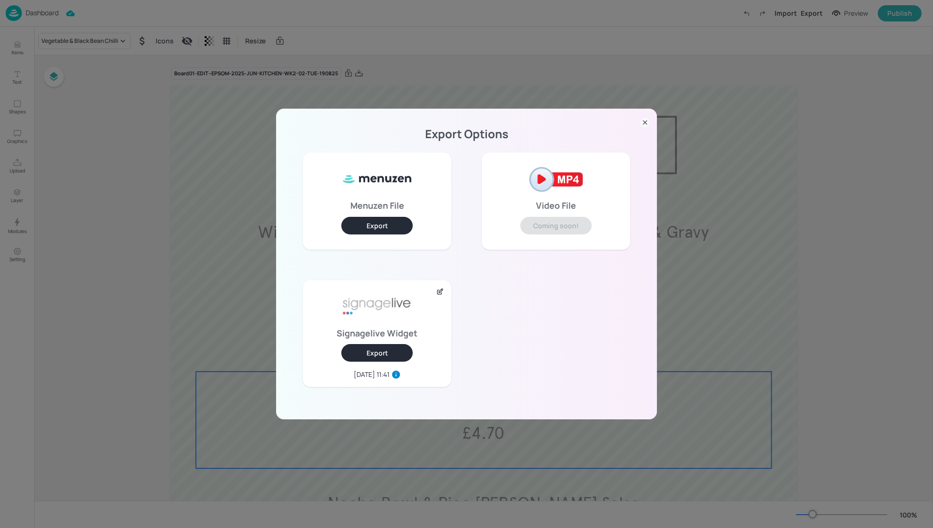
click at [647, 123] on icon at bounding box center [646, 123] width 10 height 10
